Goal: Navigation & Orientation: Find specific page/section

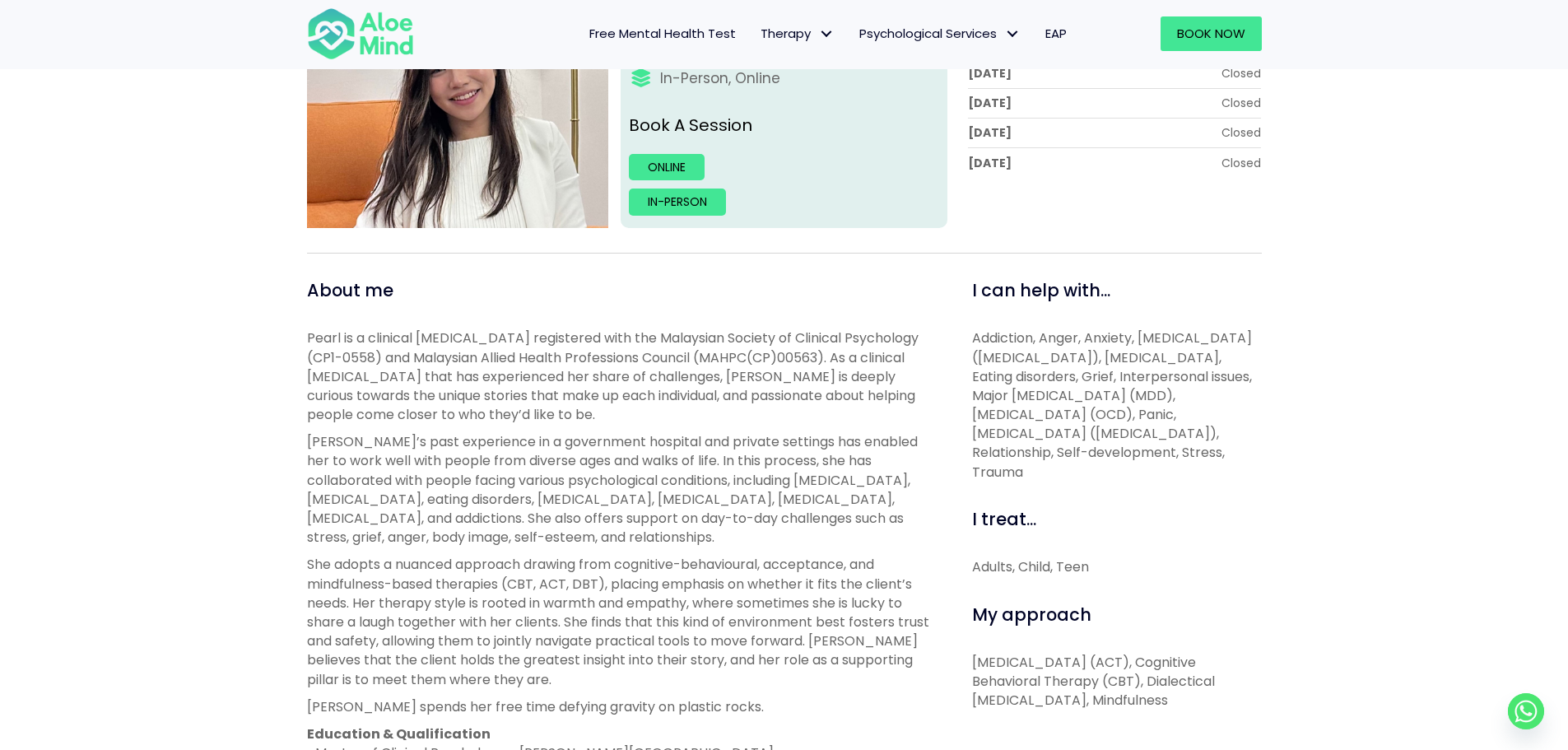
scroll to position [164, 0]
